Goal: Task Accomplishment & Management: Manage account settings

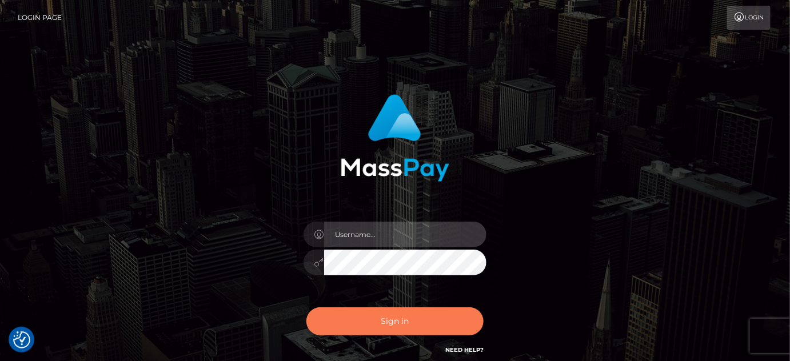
type input "Maria.spree"
click at [413, 313] on button "Sign in" at bounding box center [395, 322] width 177 height 28
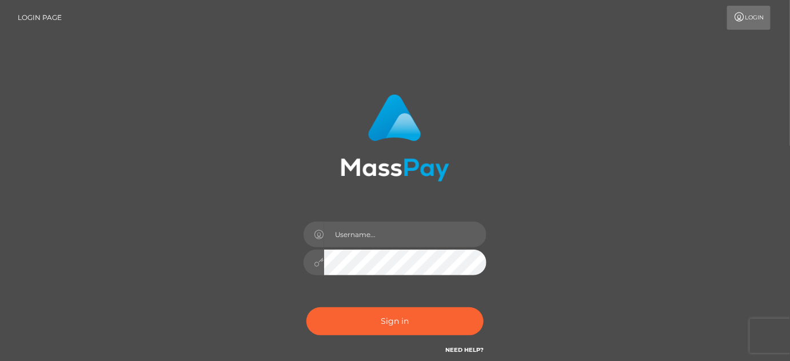
scroll to position [101, 0]
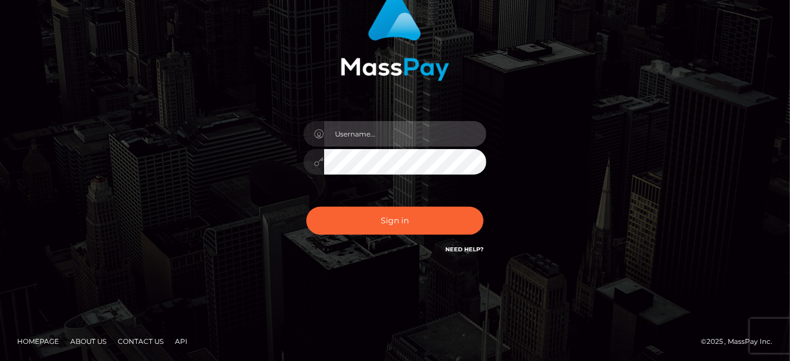
type input "Maria.spree"
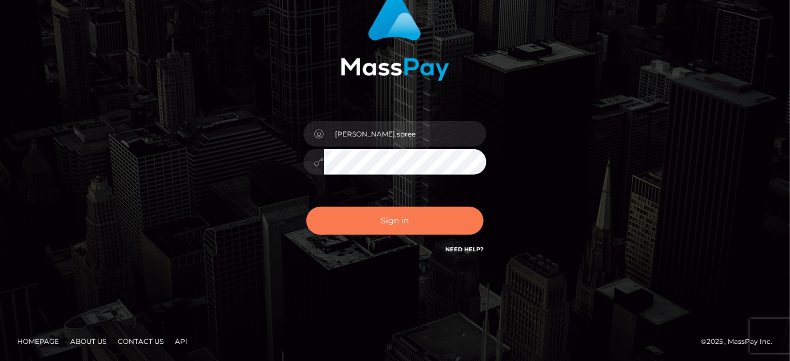
click at [362, 228] on button "Sign in" at bounding box center [395, 221] width 177 height 28
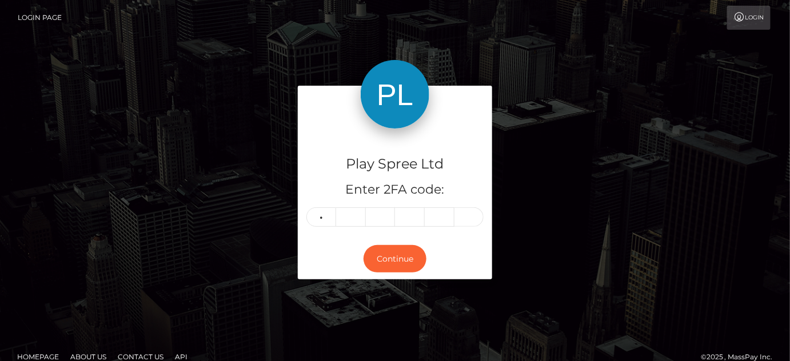
type input "1"
type input "4"
type input "5"
type input "9"
type input "0"
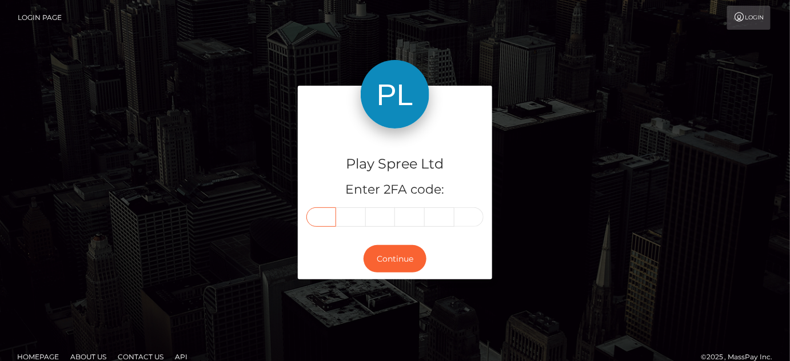
type input "1"
type input "4"
type input "5"
type input "9"
type input "0"
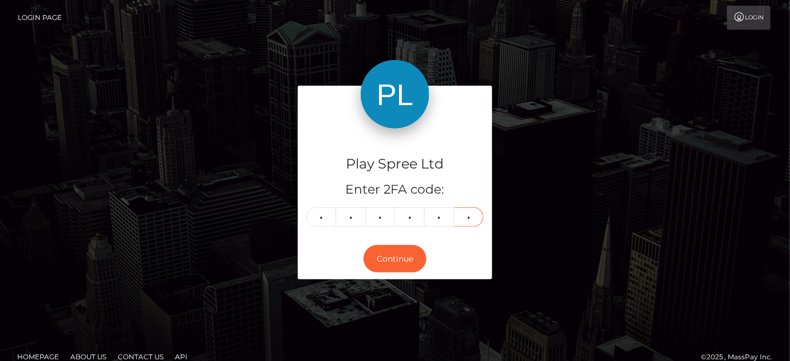
type input "2"
